Goal: Check status: Check status

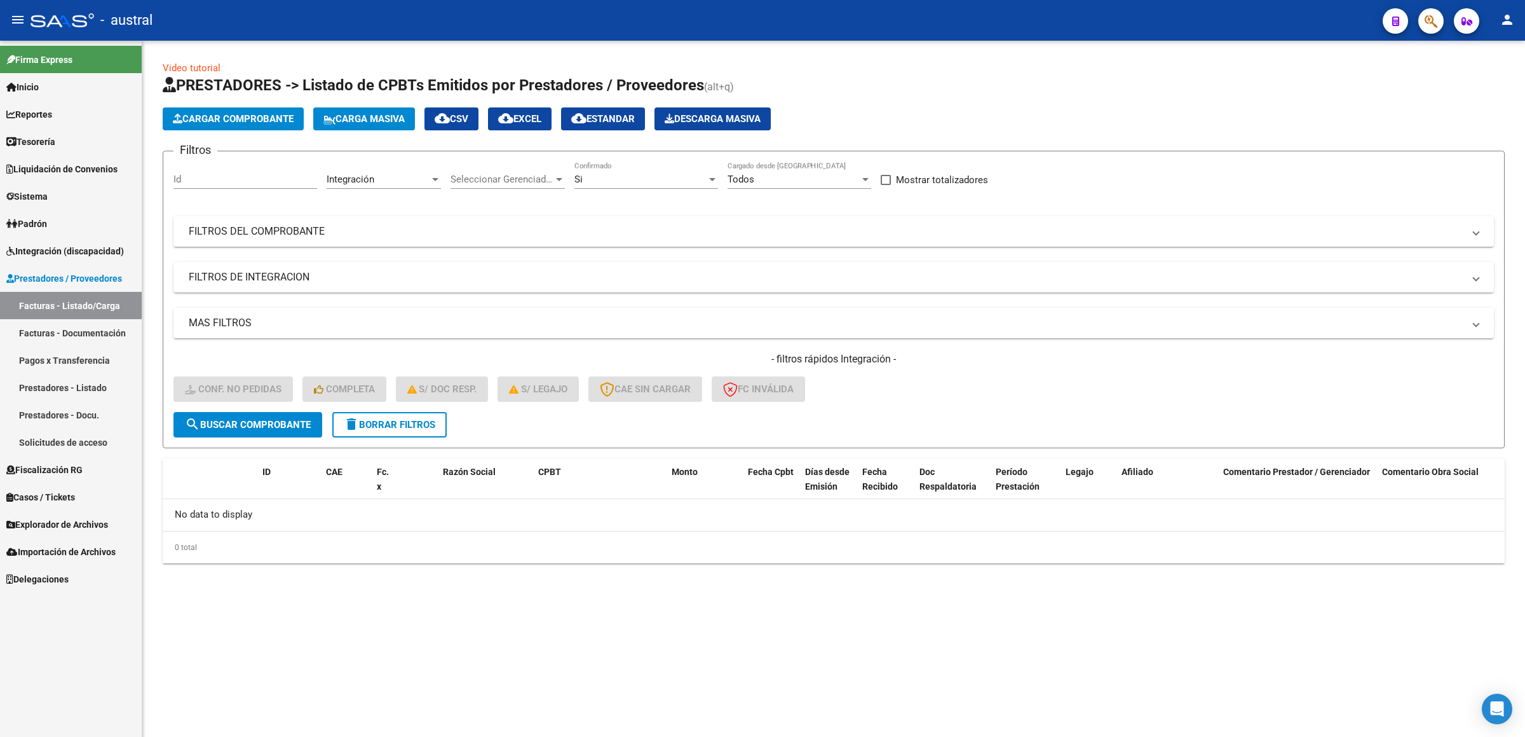
click at [101, 256] on span "Integración (discapacidad)" at bounding box center [65, 251] width 118 height 14
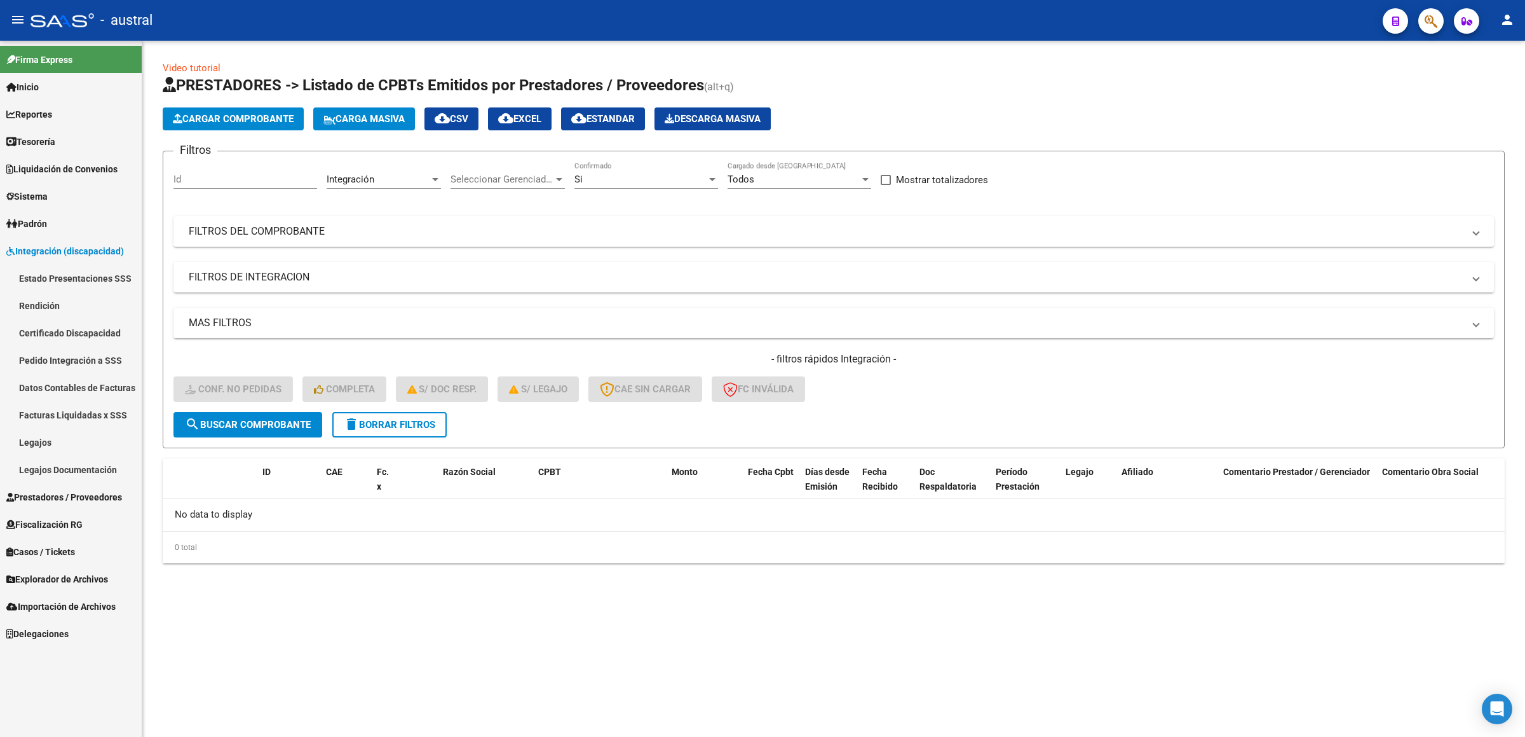
click at [107, 369] on link "Pedido Integración a SSS" at bounding box center [71, 359] width 142 height 27
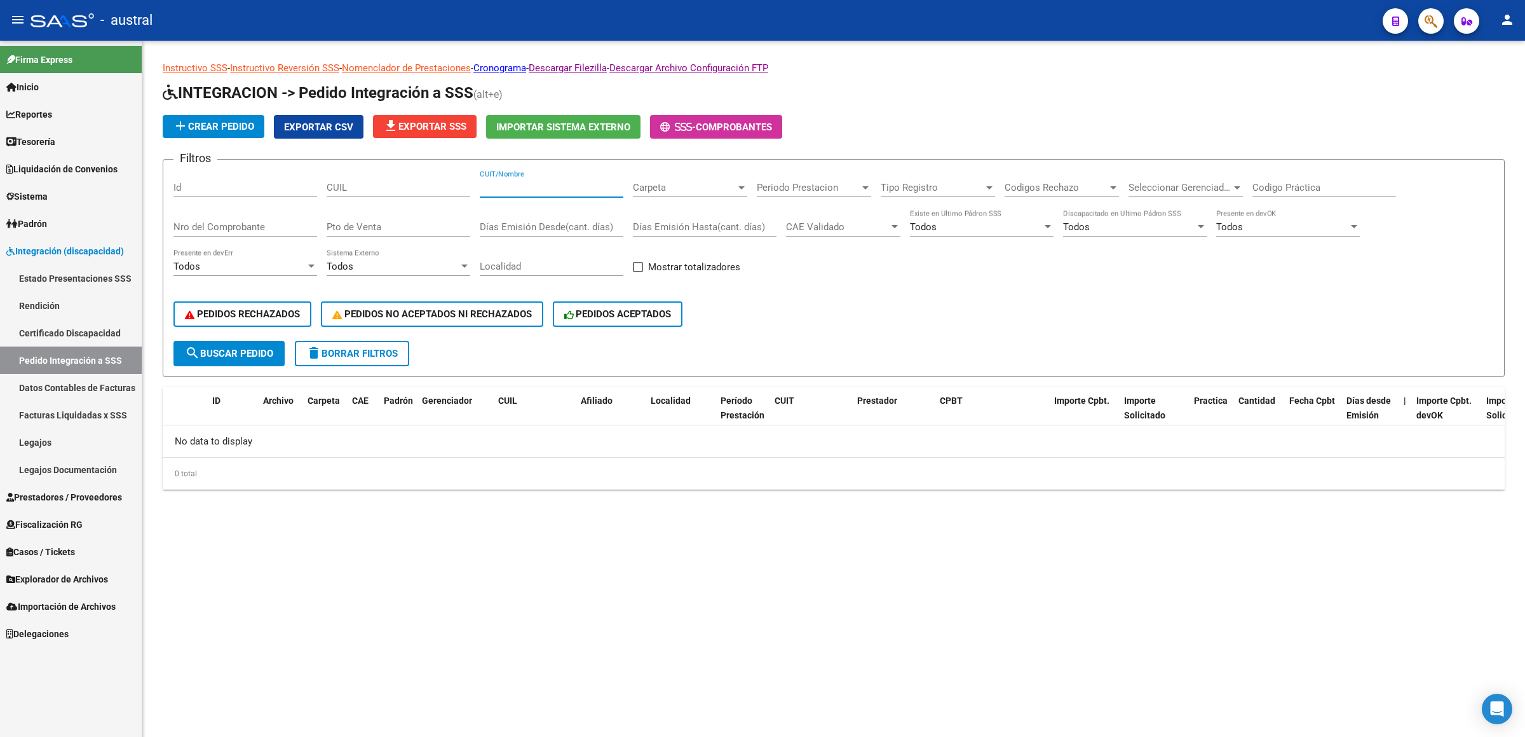
click at [563, 189] on input "CUIT/Nombre" at bounding box center [552, 187] width 144 height 11
type input "B"
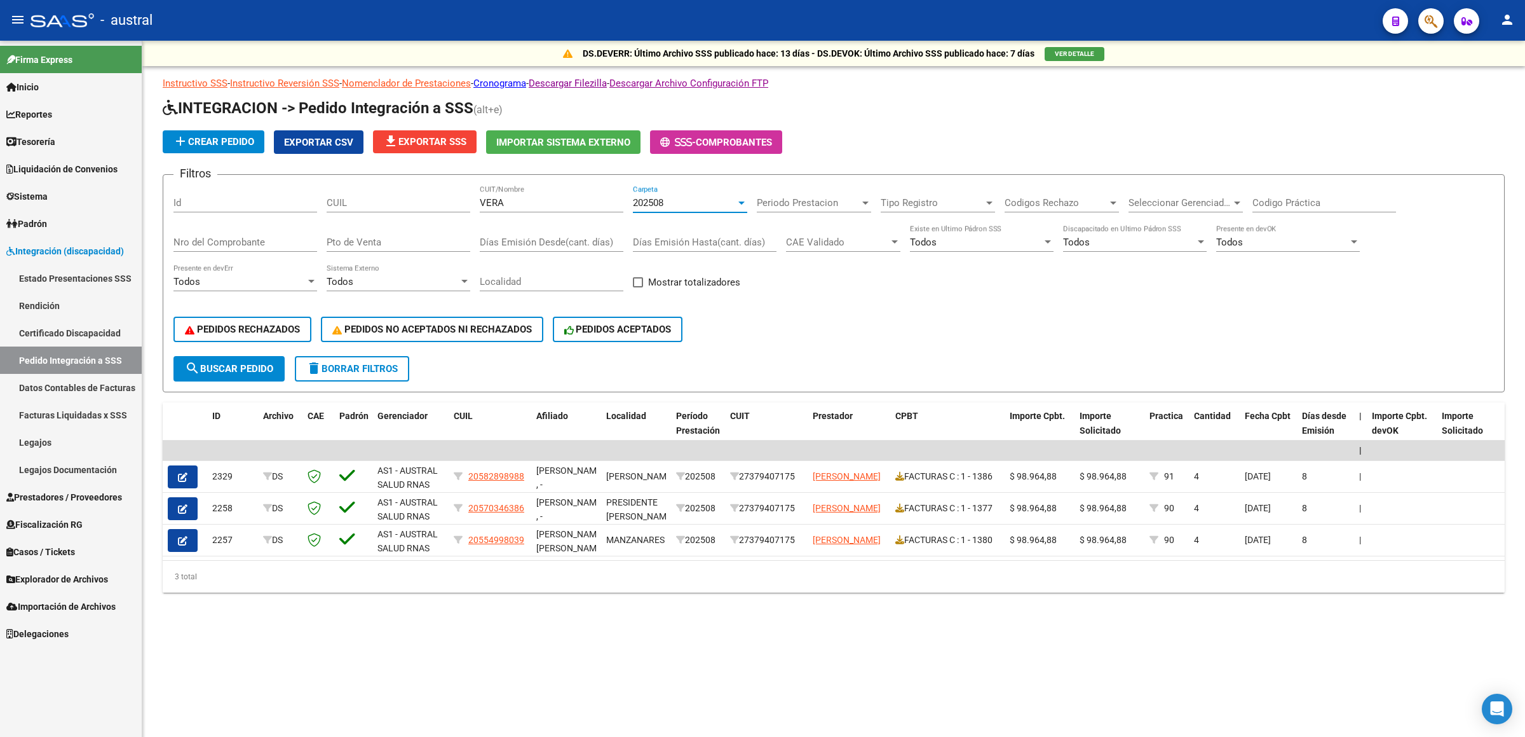
click at [669, 202] on div "202508" at bounding box center [684, 202] width 103 height 11
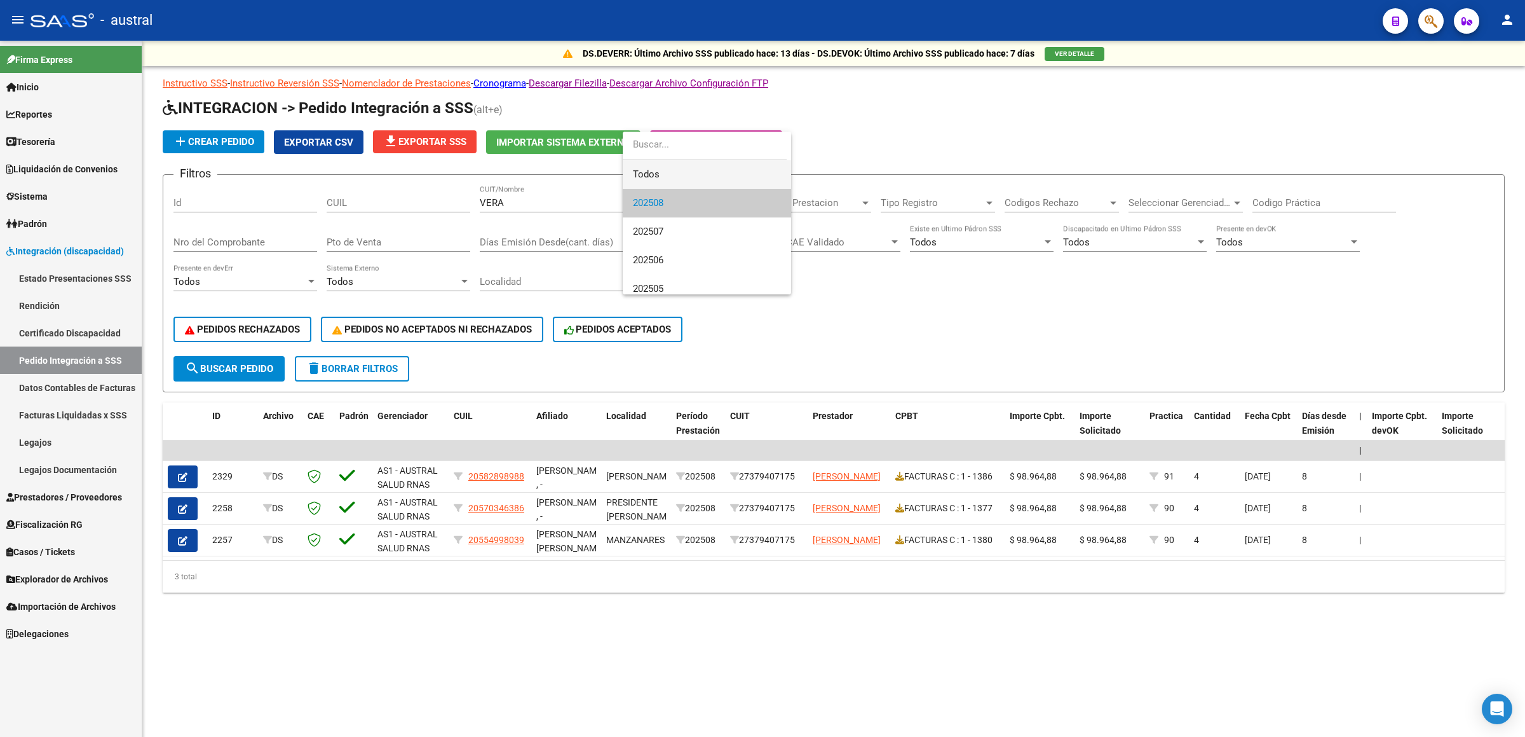
click at [678, 176] on span "Todos" at bounding box center [707, 174] width 148 height 29
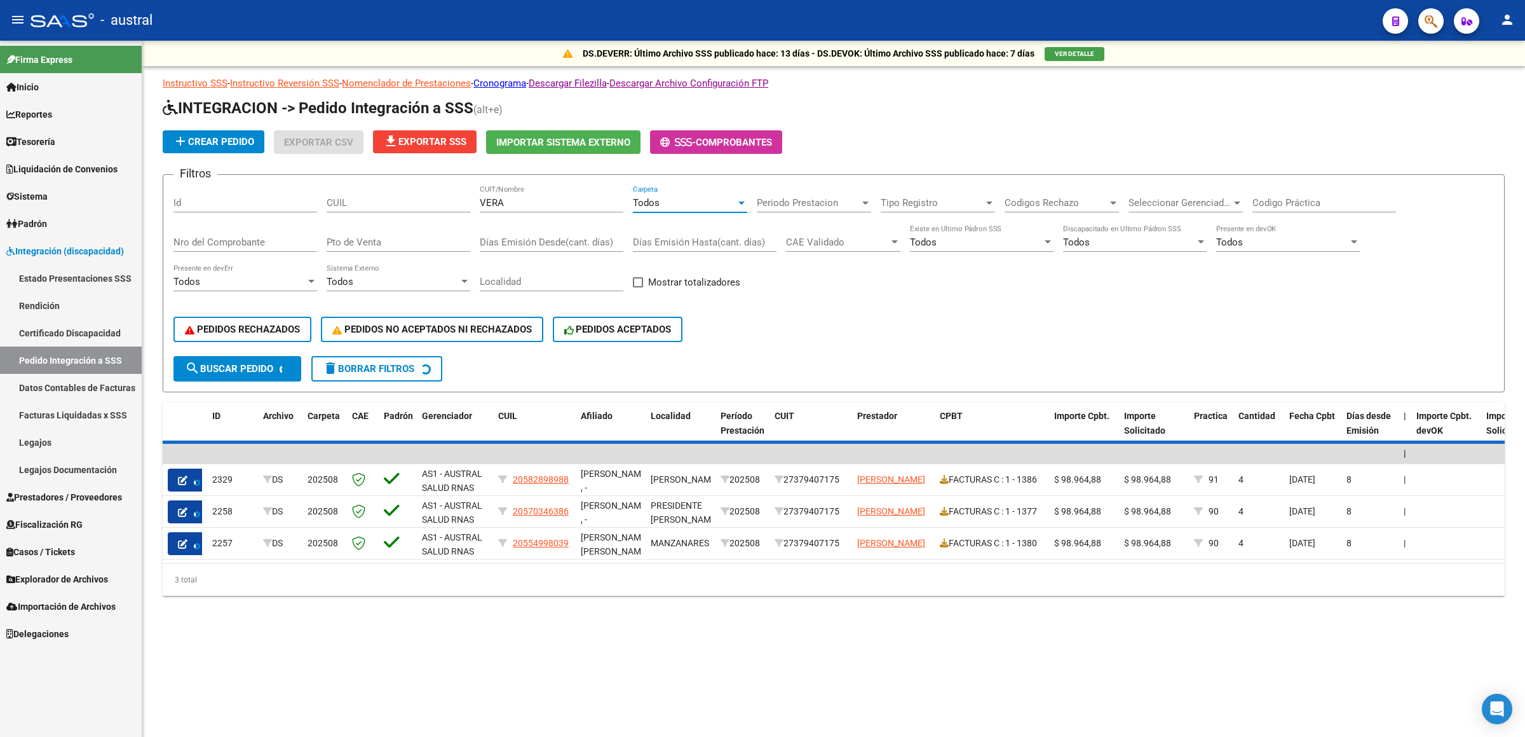
click at [212, 376] on button "search Buscar Pedido" at bounding box center [238, 368] width 128 height 25
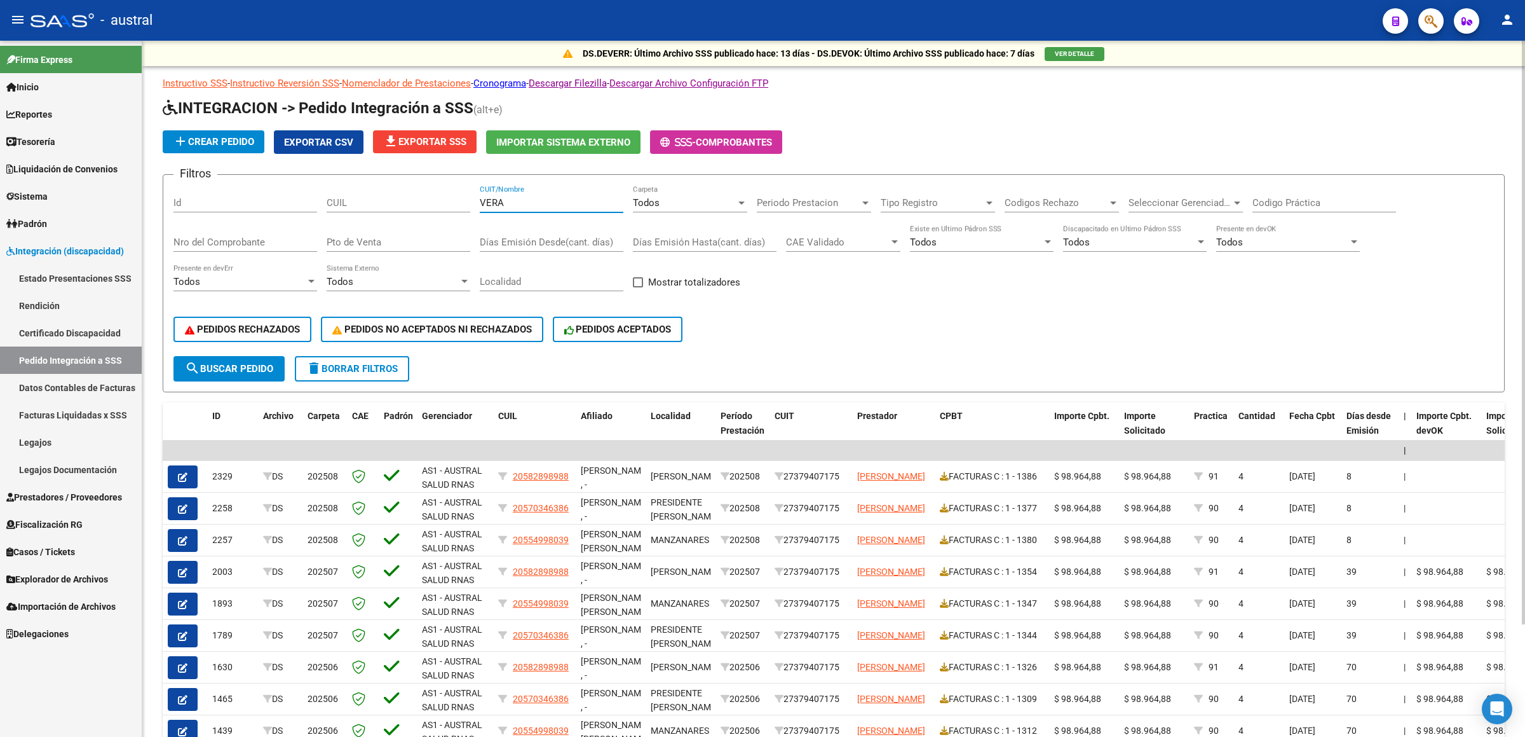
click at [513, 197] on input "VERA" at bounding box center [552, 202] width 144 height 11
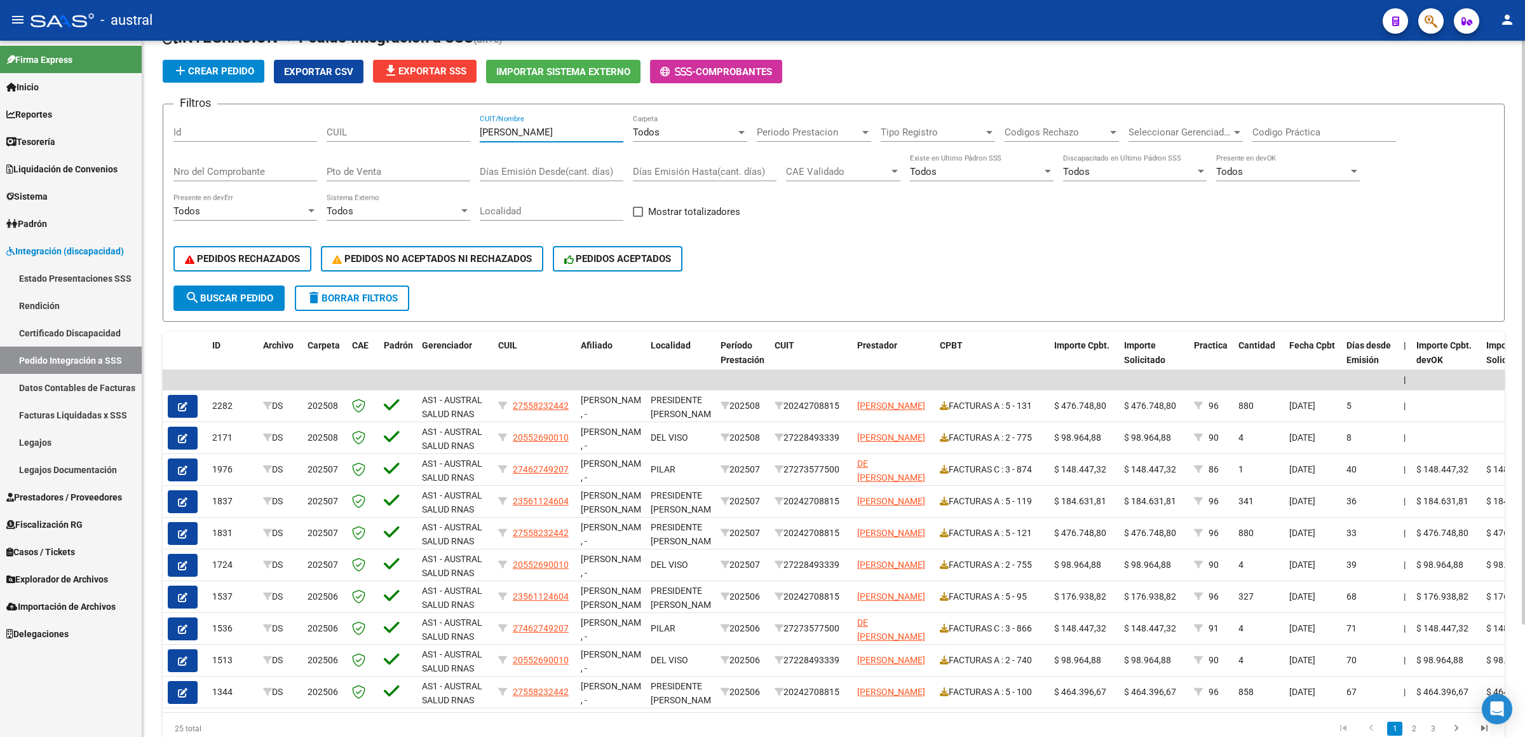
scroll to position [133, 0]
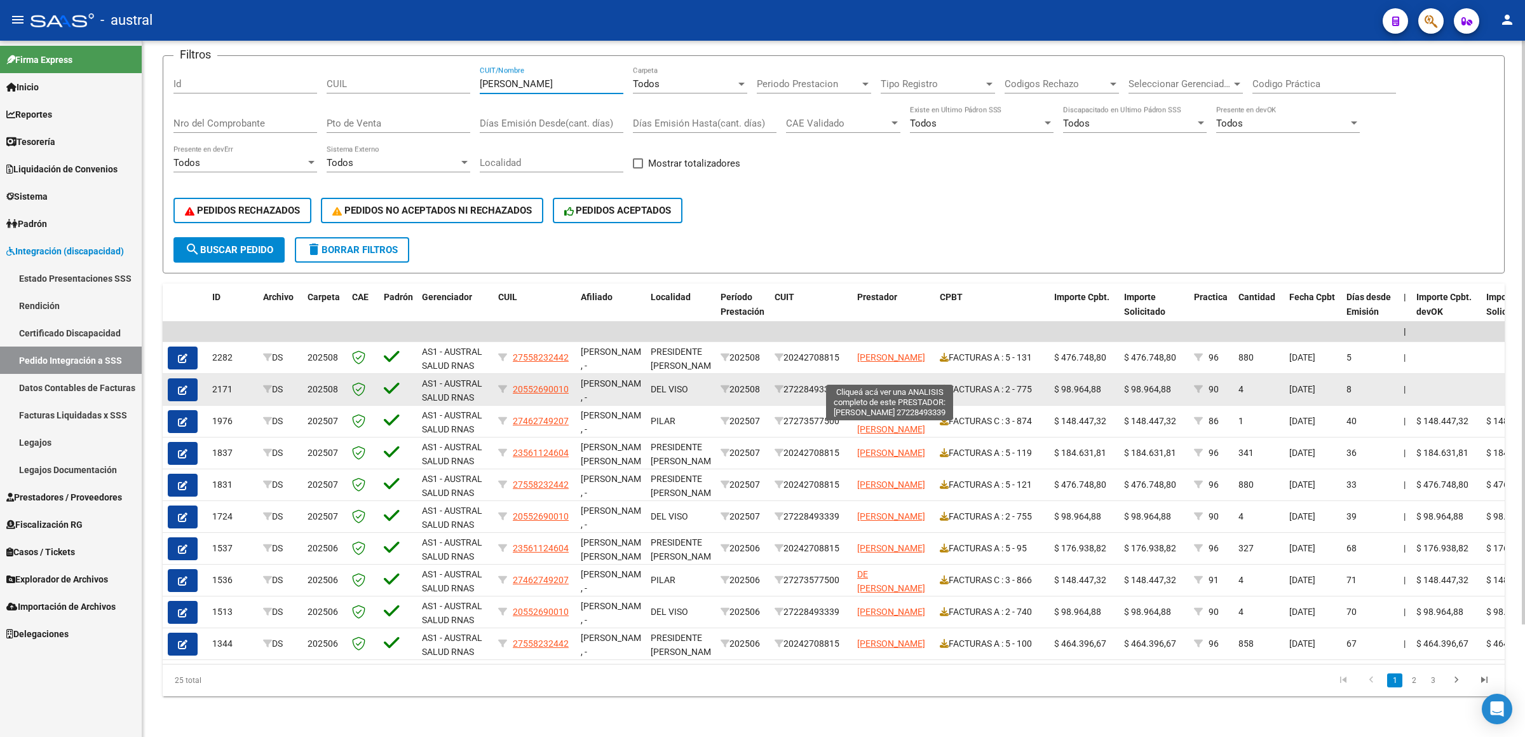
type input "[PERSON_NAME]"
click at [822, 382] on div "27228493339" at bounding box center [811, 389] width 72 height 15
click at [810, 382] on div "27228493339" at bounding box center [811, 389] width 72 height 15
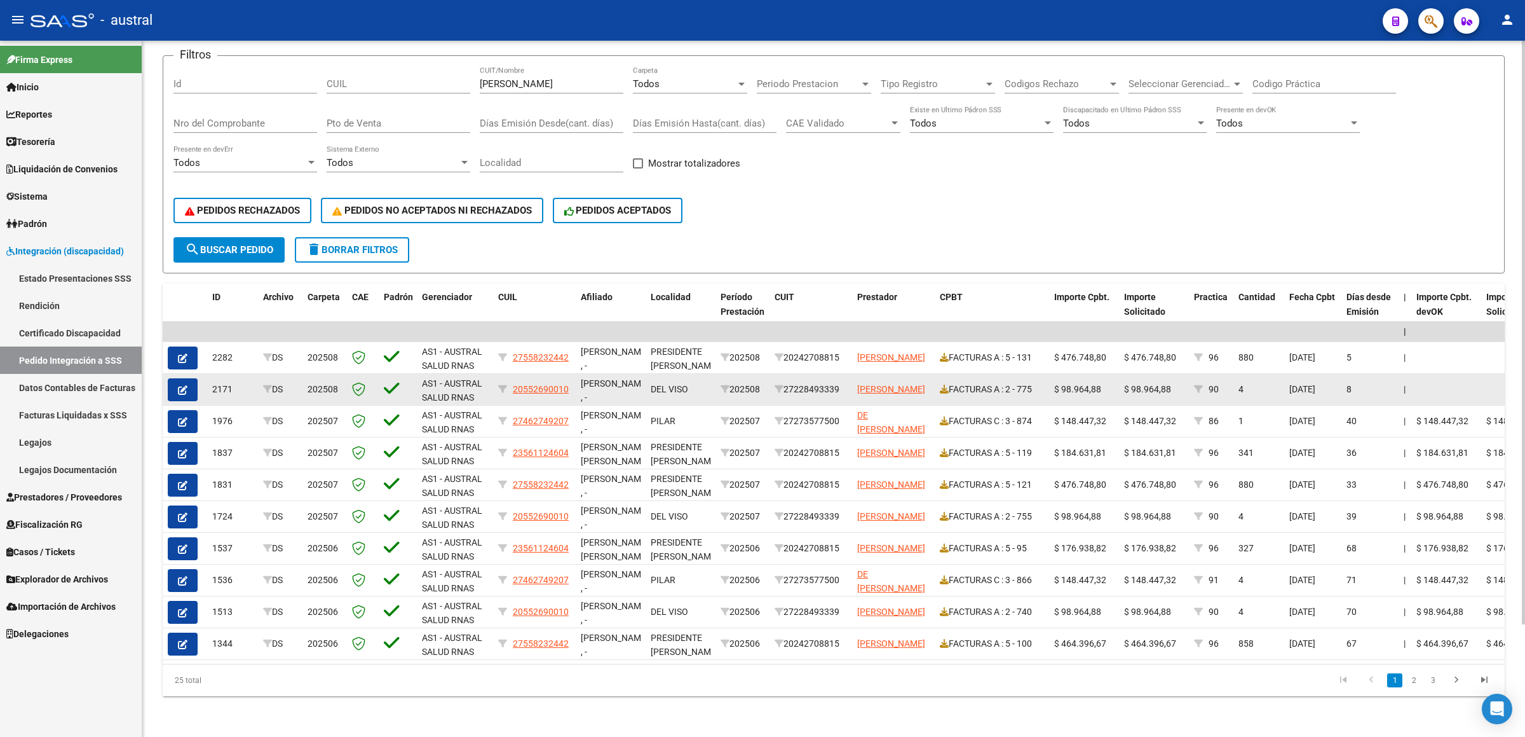
click at [810, 382] on div "27228493339" at bounding box center [811, 389] width 72 height 15
copy div "27228493339"
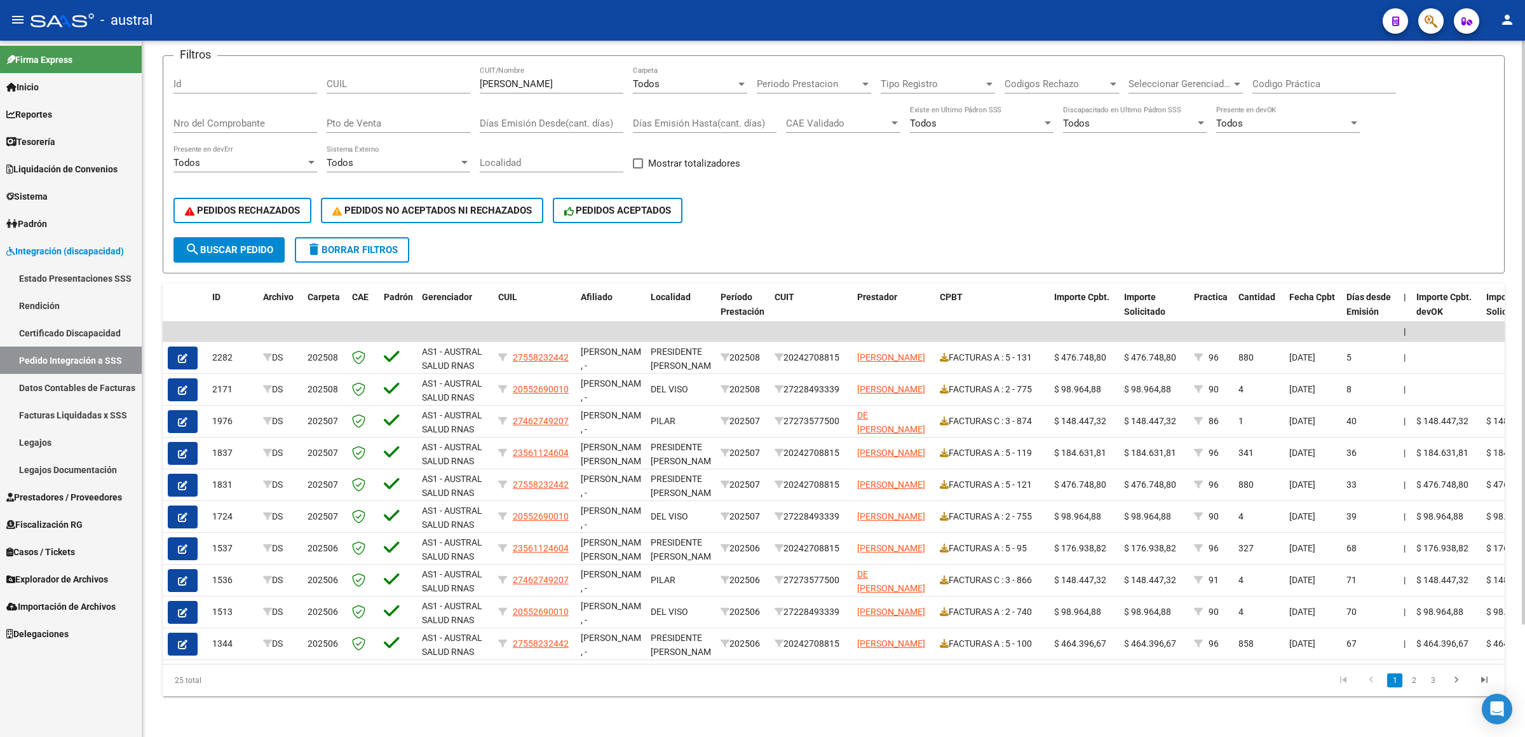
scroll to position [0, 0]
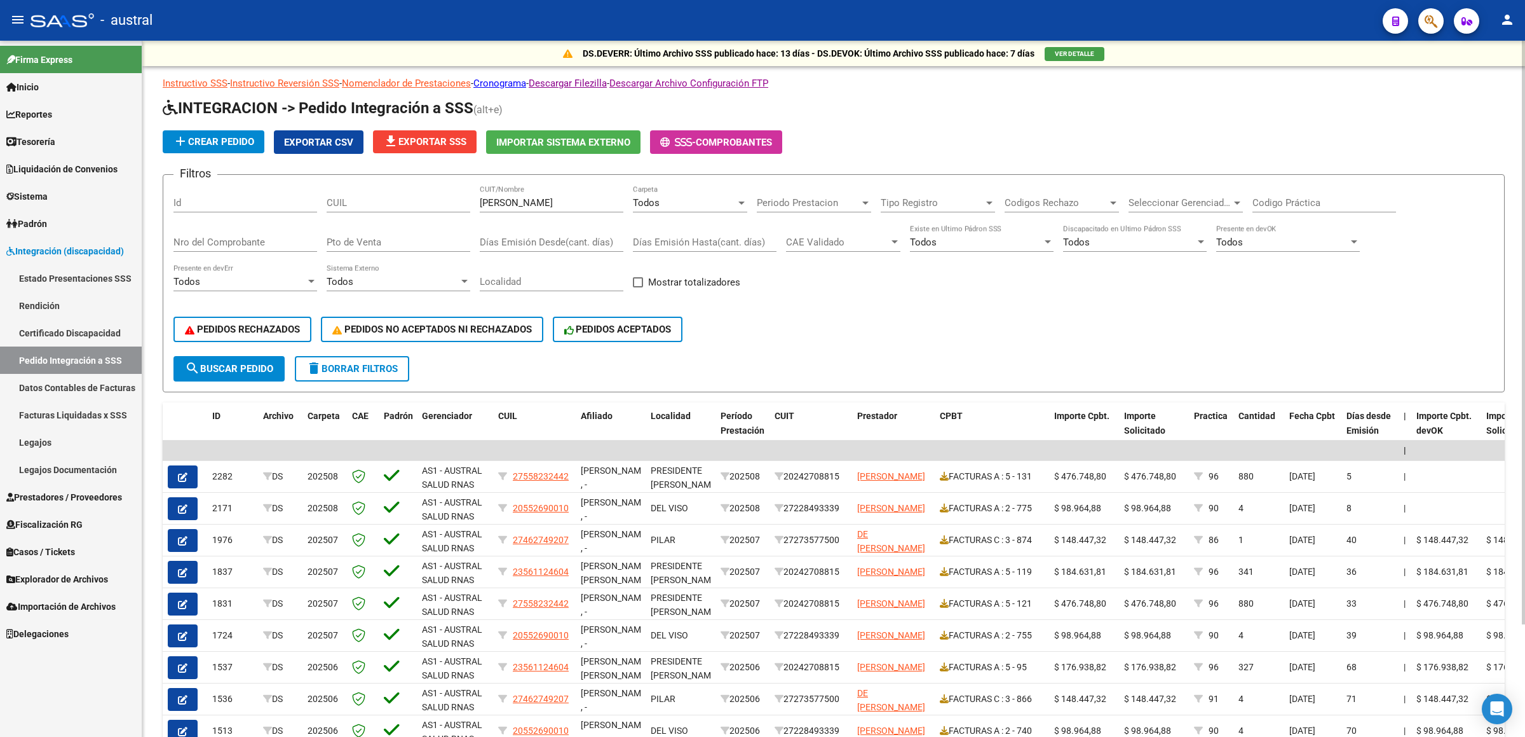
click at [418, 200] on input "CUIL" at bounding box center [399, 202] width 144 height 11
paste input "27228493339"
type input "27228493339"
click at [236, 367] on span "search Buscar Pedido" at bounding box center [229, 368] width 88 height 11
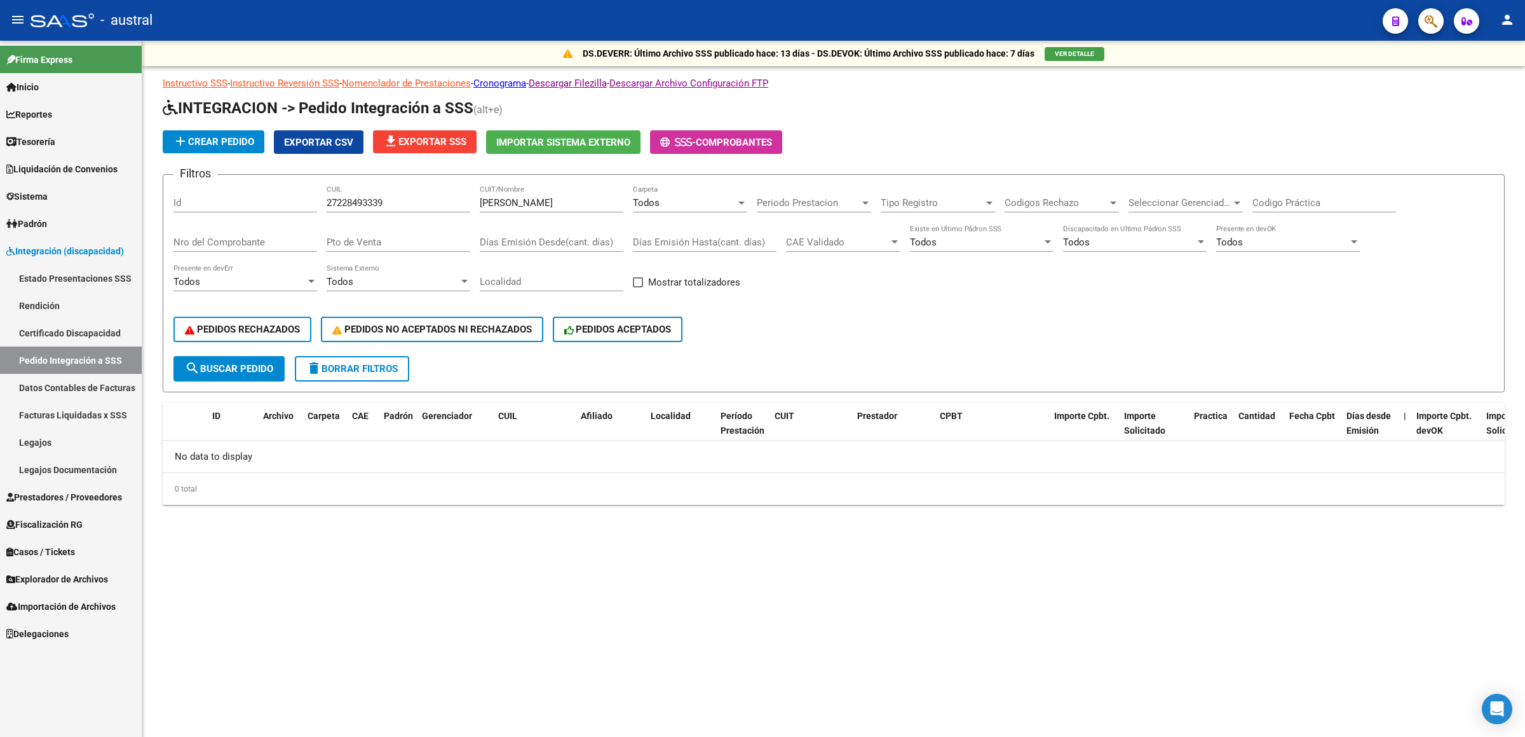
click at [533, 205] on input "[PERSON_NAME]" at bounding box center [552, 202] width 144 height 11
type input "L"
click at [233, 370] on span "search Buscar Pedido" at bounding box center [229, 368] width 88 height 11
drag, startPoint x: 424, startPoint y: 212, endPoint x: 206, endPoint y: 212, distance: 218.0
click at [206, 212] on div "Filtros Id 27228493339 CUIL CUIT/Nombre Todos Carpeta Periodo Prestacion Period…" at bounding box center [834, 270] width 1321 height 171
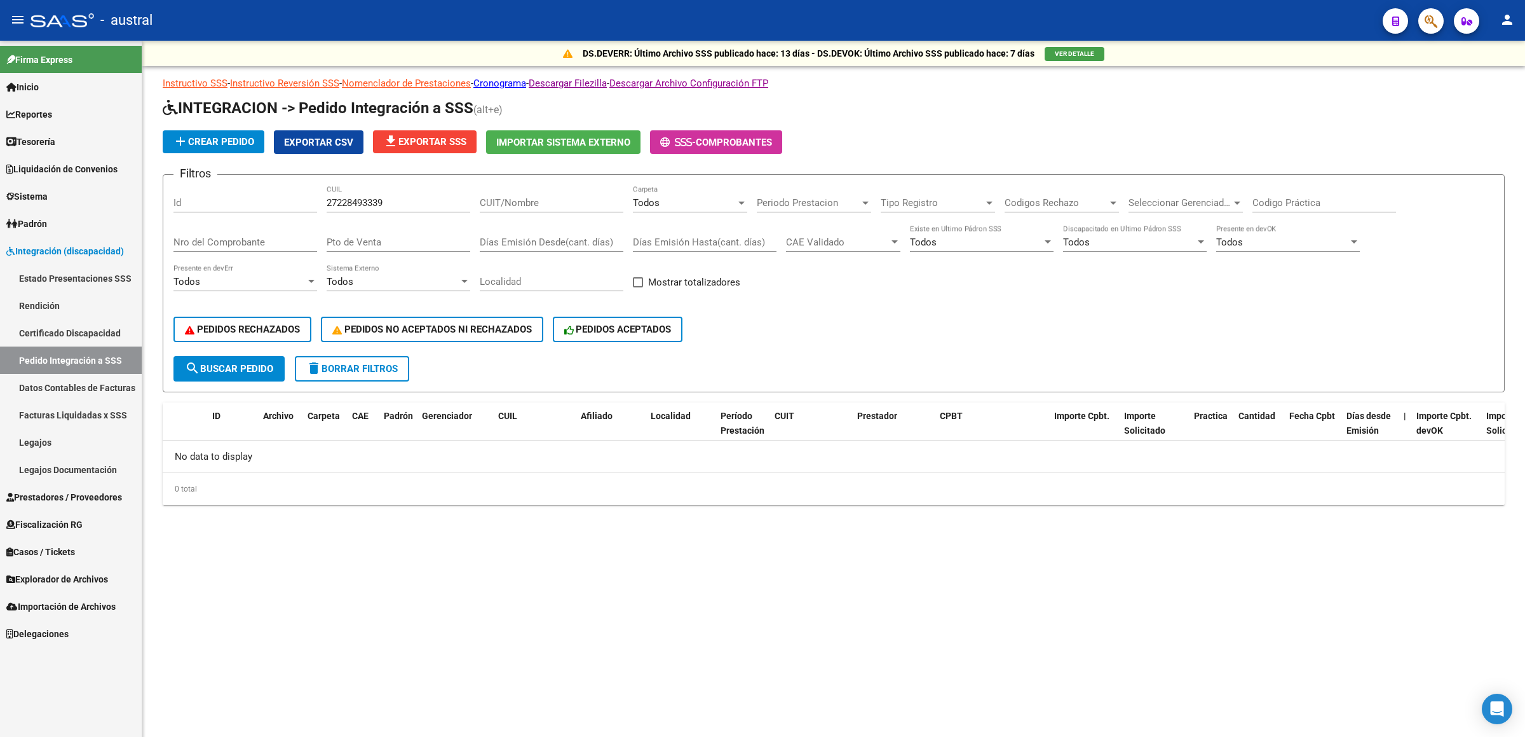
click at [392, 212] on div "27228493339 CUIL" at bounding box center [399, 204] width 144 height 39
drag, startPoint x: 322, startPoint y: 207, endPoint x: 229, endPoint y: 199, distance: 93.7
click at [229, 199] on div "Filtros Id 27228493339 CUIL CUIT/Nombre Todos Carpeta Periodo Prestacion Period…" at bounding box center [834, 270] width 1321 height 171
click at [508, 198] on input "CUIT/Nombre" at bounding box center [552, 202] width 144 height 11
paste input "27228493339"
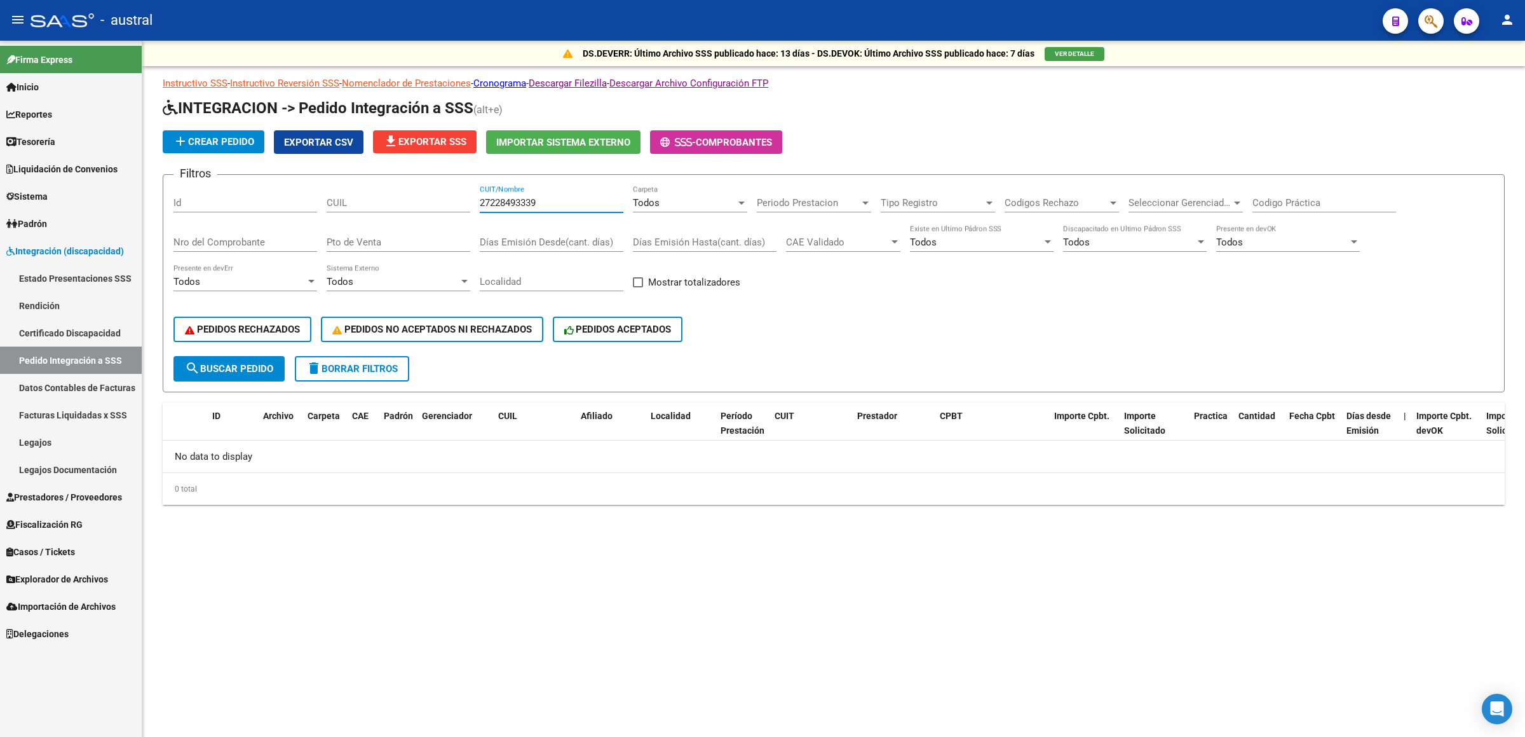
click at [254, 369] on span "search Buscar Pedido" at bounding box center [229, 368] width 88 height 11
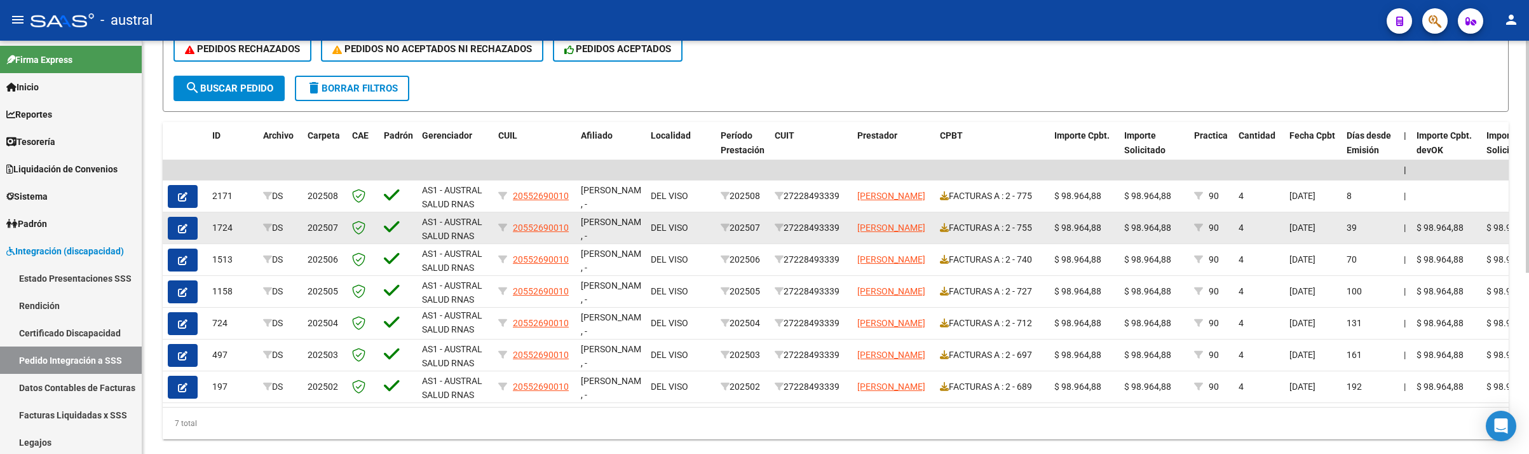
scroll to position [286, 0]
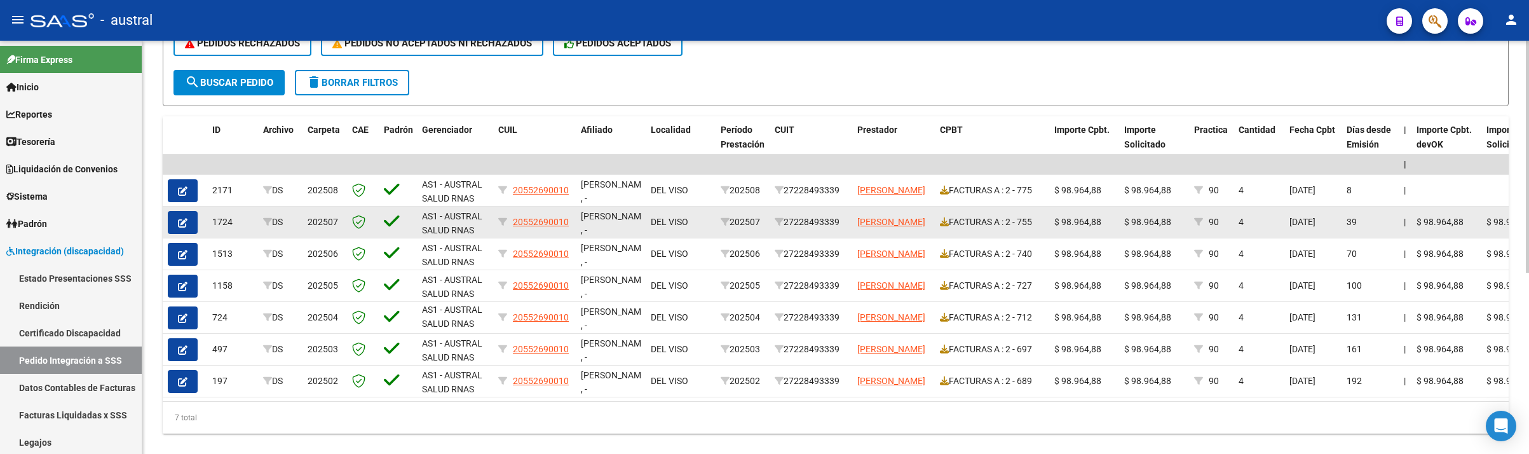
click at [1120, 222] on datatable-body-cell "$ 98.964,88" at bounding box center [1154, 222] width 70 height 31
click at [940, 222] on icon at bounding box center [944, 221] width 9 height 9
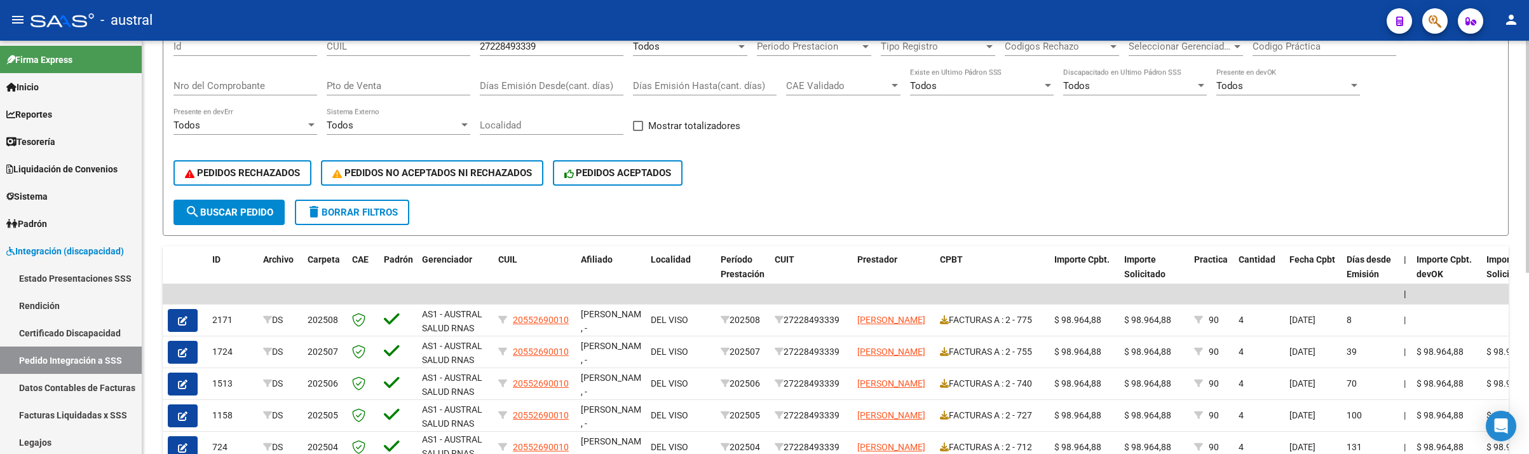
scroll to position [0, 0]
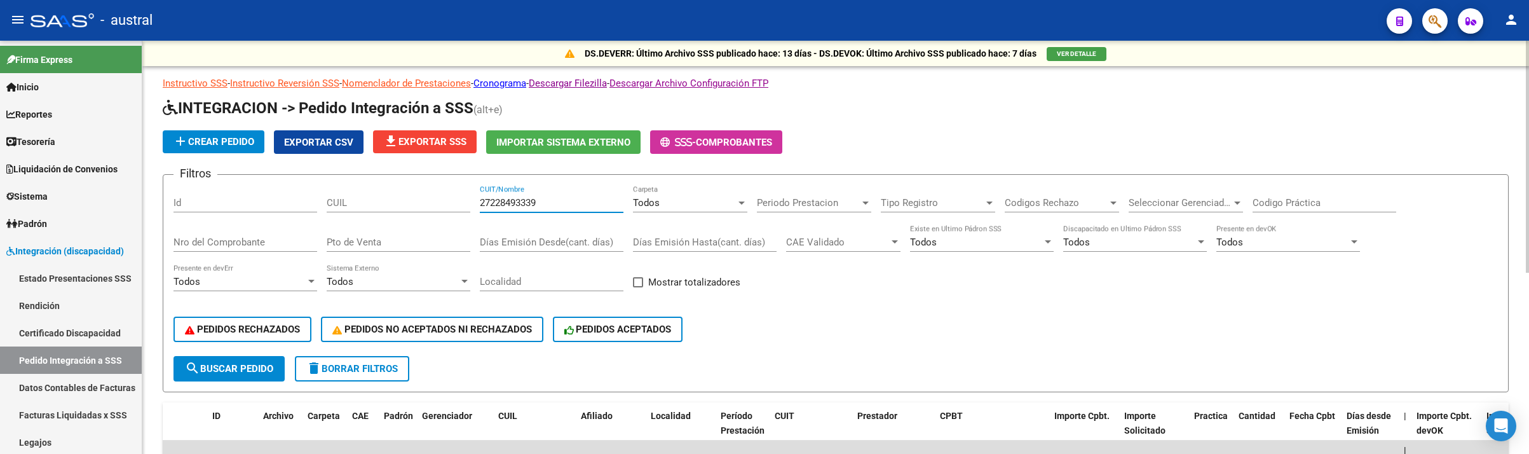
click at [542, 205] on input "27228493339" at bounding box center [552, 202] width 144 height 11
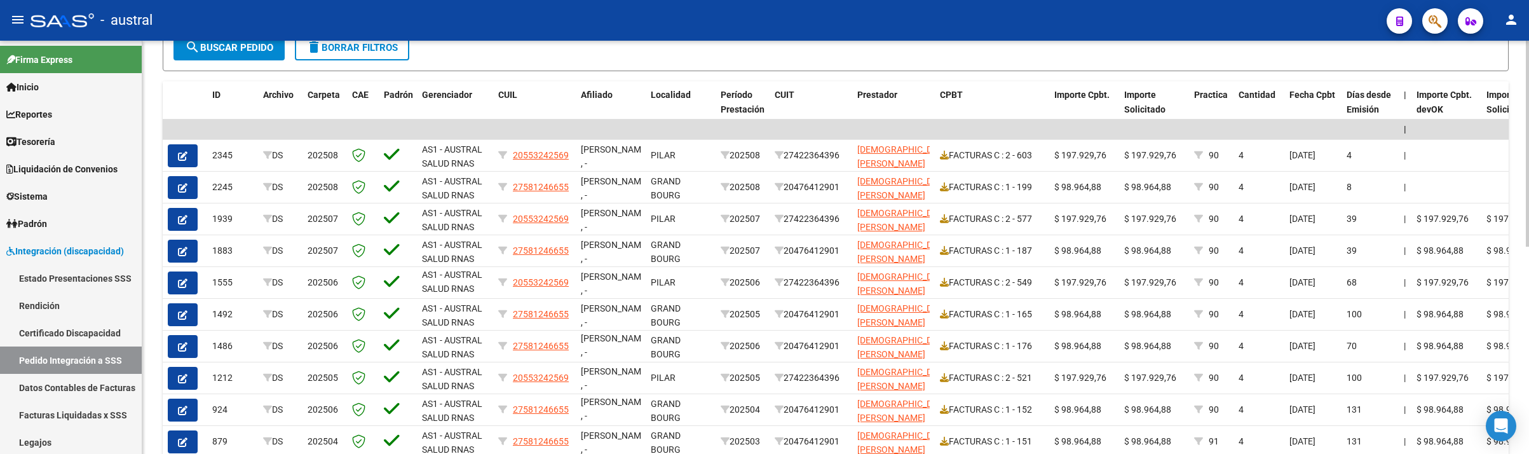
scroll to position [418, 0]
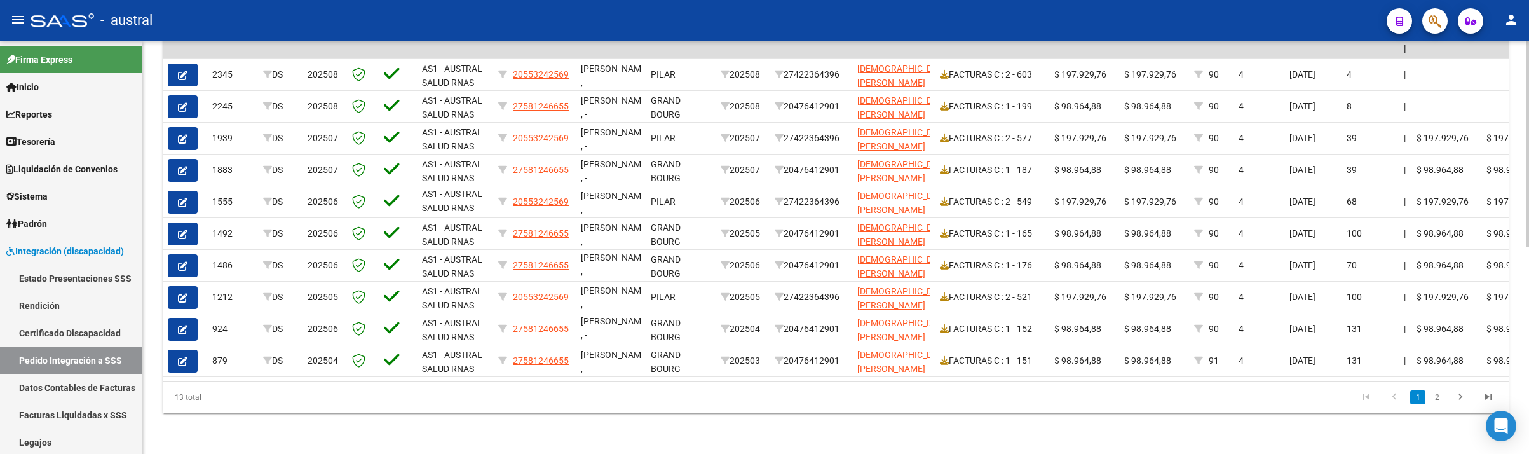
click at [1525, 281] on div at bounding box center [1527, 351] width 3 height 206
type input "[PERSON_NAME]"
click at [1434, 400] on link "2" at bounding box center [1436, 397] width 15 height 14
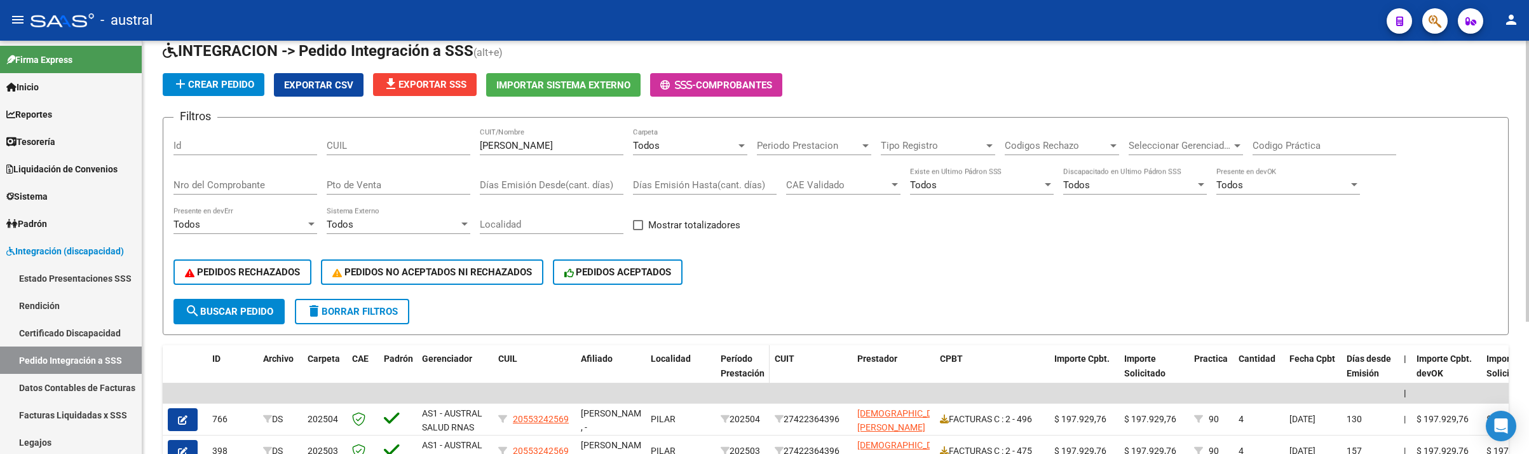
scroll to position [194, 0]
